Goal: Navigation & Orientation: Find specific page/section

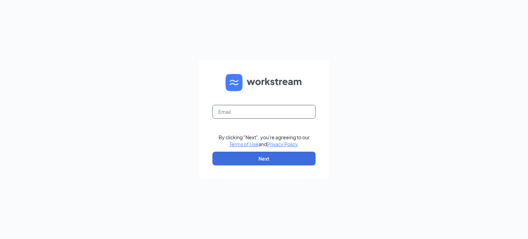
click at [232, 110] on input "text" at bounding box center [263, 112] width 103 height 14
type input "5012@bajco.net"
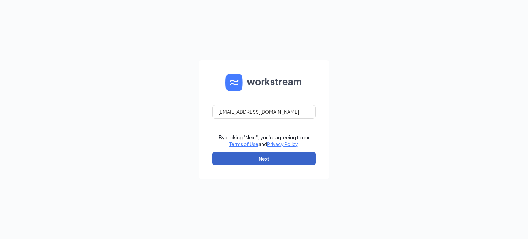
click at [254, 158] on button "Next" at bounding box center [263, 158] width 103 height 14
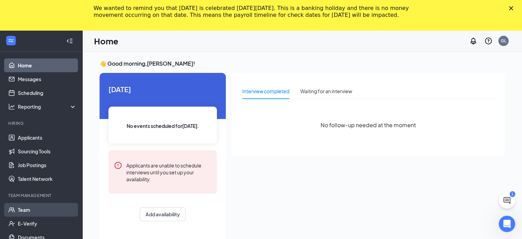
click at [25, 207] on link "Team" at bounding box center [47, 210] width 59 height 14
